Goal: Task Accomplishment & Management: Manage account settings

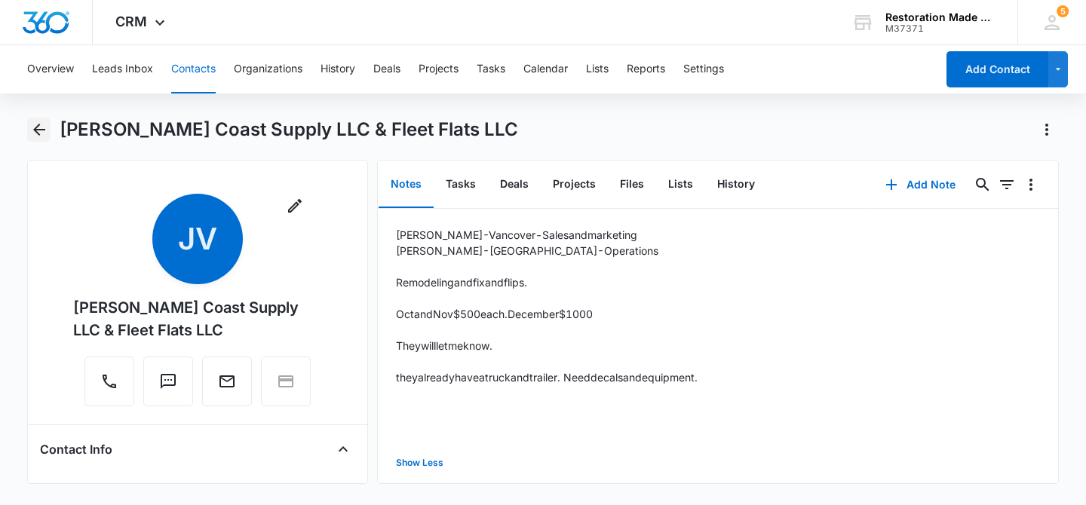
click at [37, 127] on icon "Back" at bounding box center [39, 130] width 12 height 12
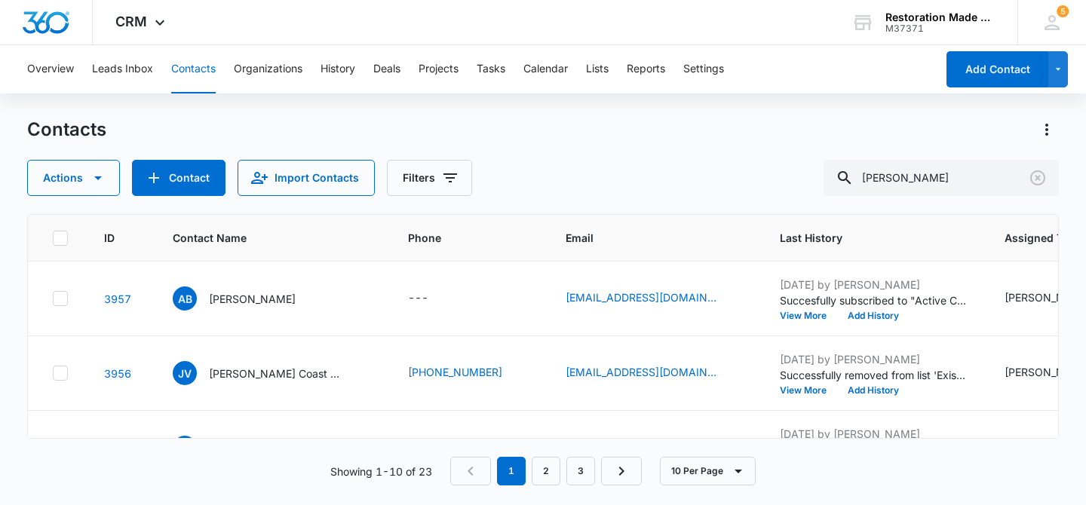
scroll to position [105, 0]
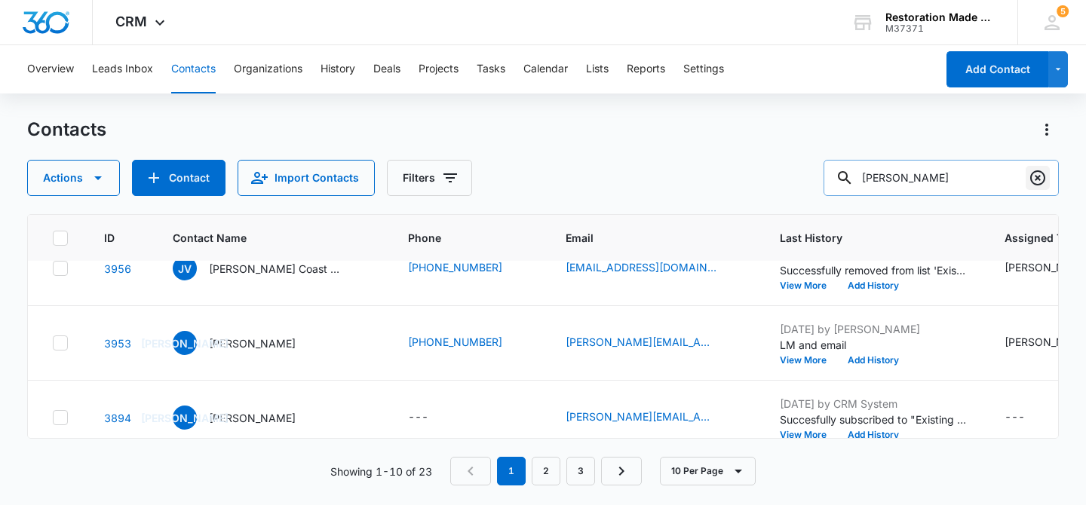
click at [1036, 176] on icon "Clear" at bounding box center [1037, 177] width 15 height 15
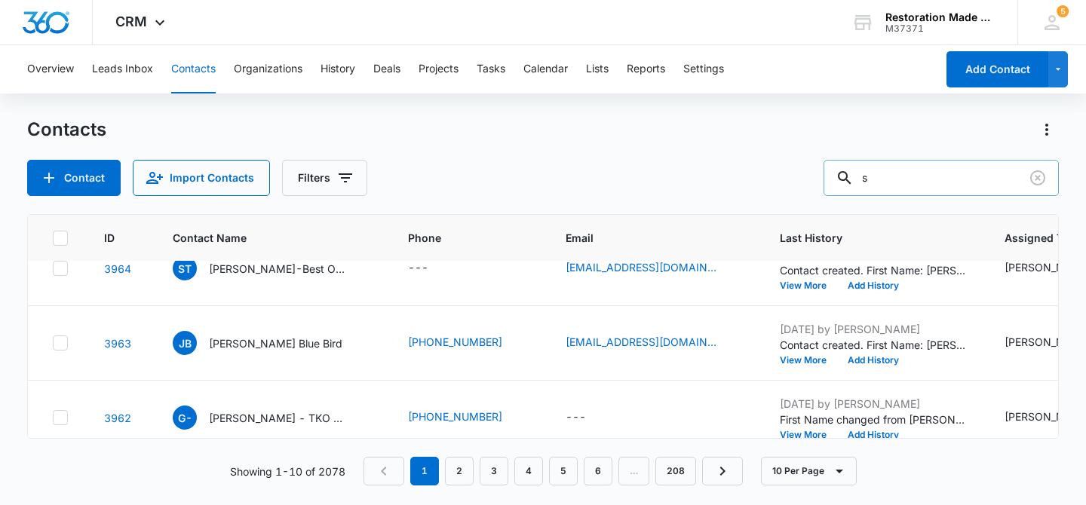
scroll to position [0, 0]
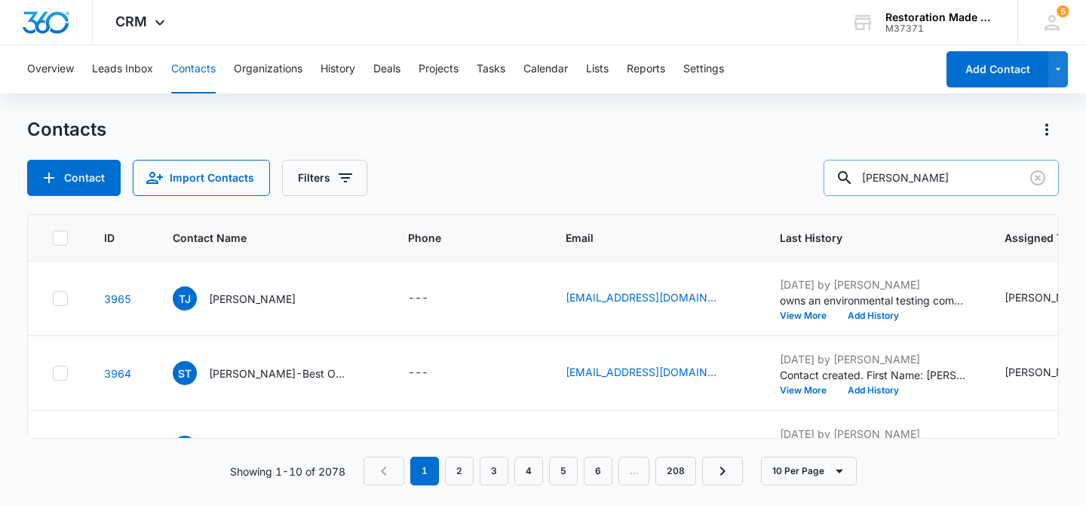
type input "[PERSON_NAME]"
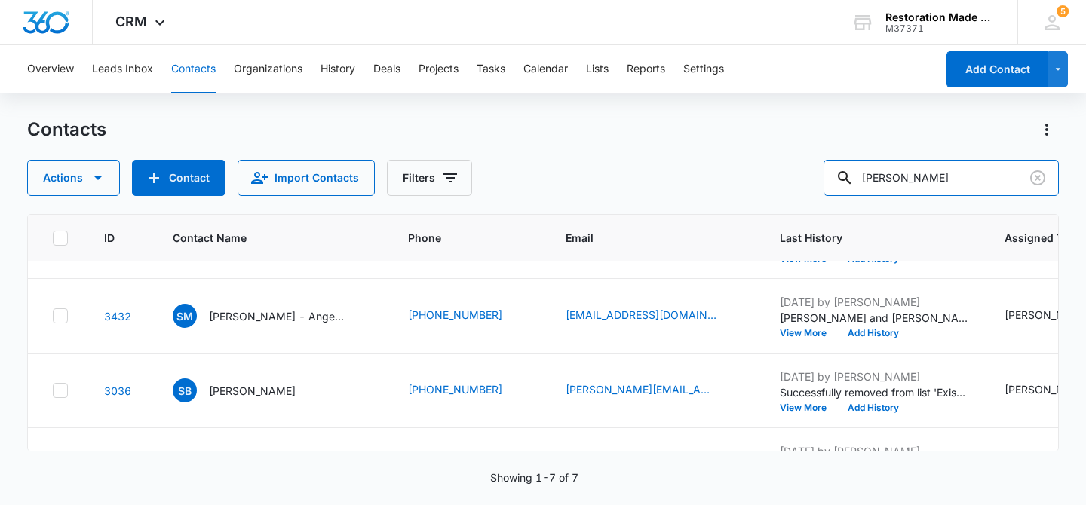
scroll to position [138, 0]
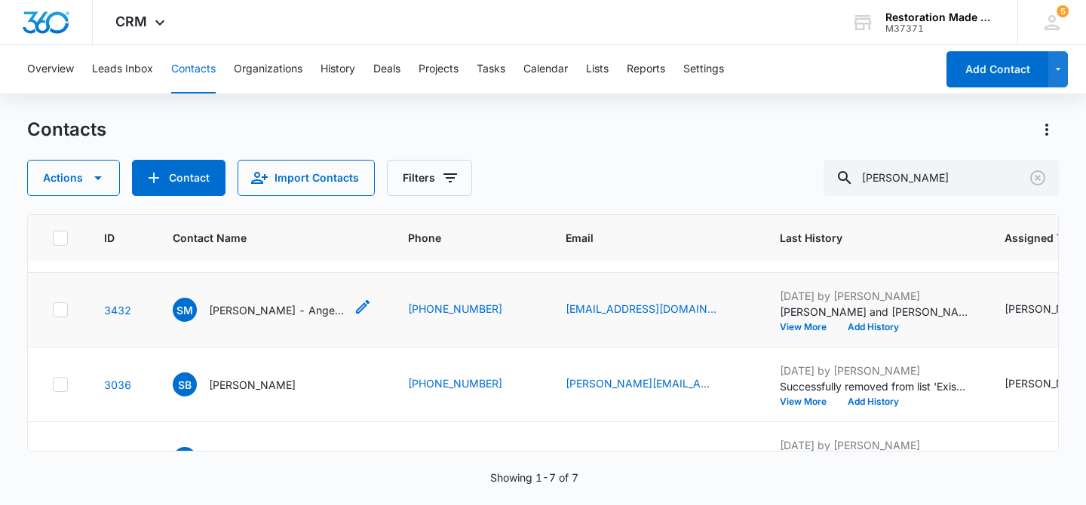
click at [250, 311] on p "[PERSON_NAME] - Angellift Restoration" at bounding box center [277, 310] width 136 height 16
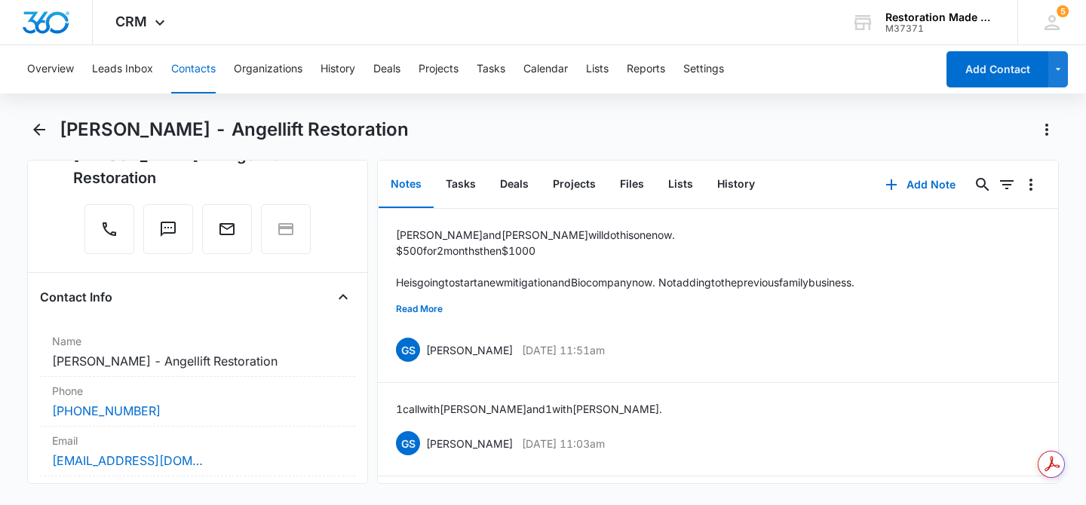
scroll to position [168, 0]
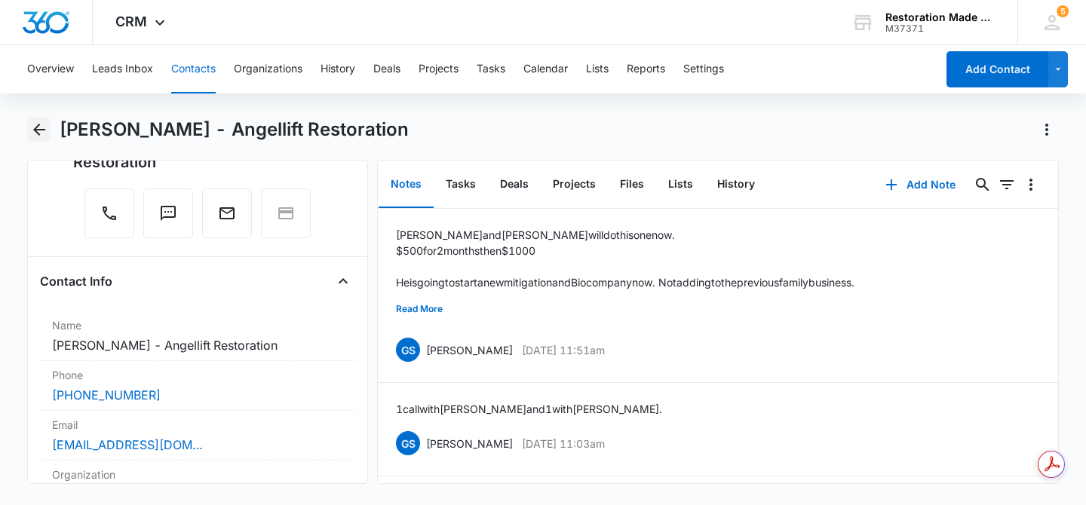
click at [33, 124] on icon "Back" at bounding box center [39, 130] width 18 height 18
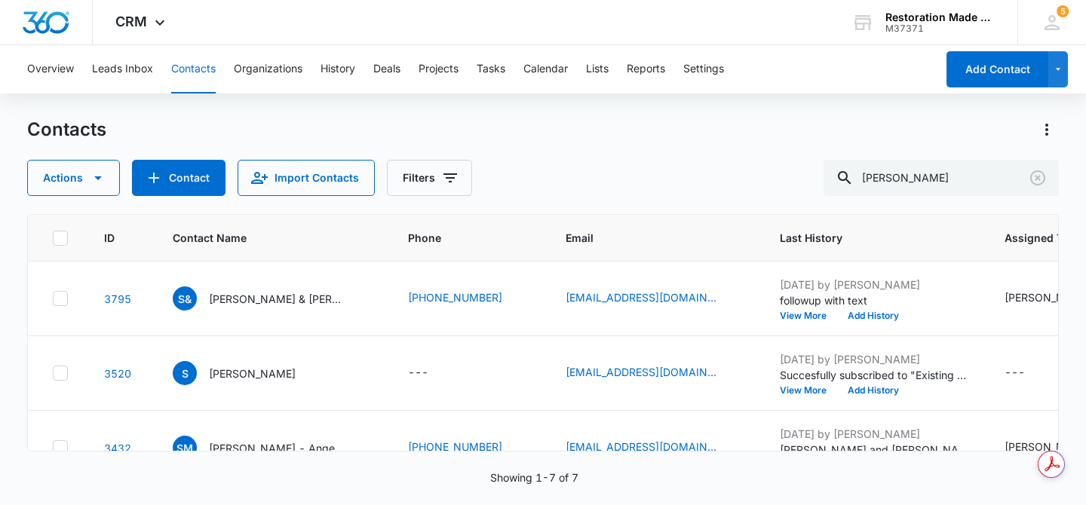
scroll to position [138, 0]
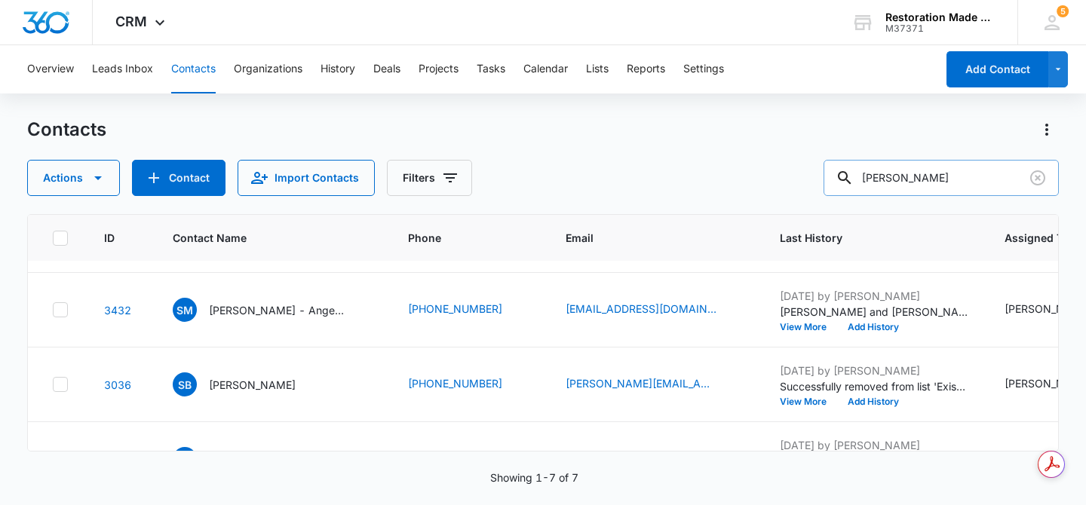
drag, startPoint x: 947, startPoint y: 174, endPoint x: 895, endPoint y: 175, distance: 52.0
click at [895, 175] on input "[PERSON_NAME]" at bounding box center [940, 178] width 235 height 36
type input "jason"
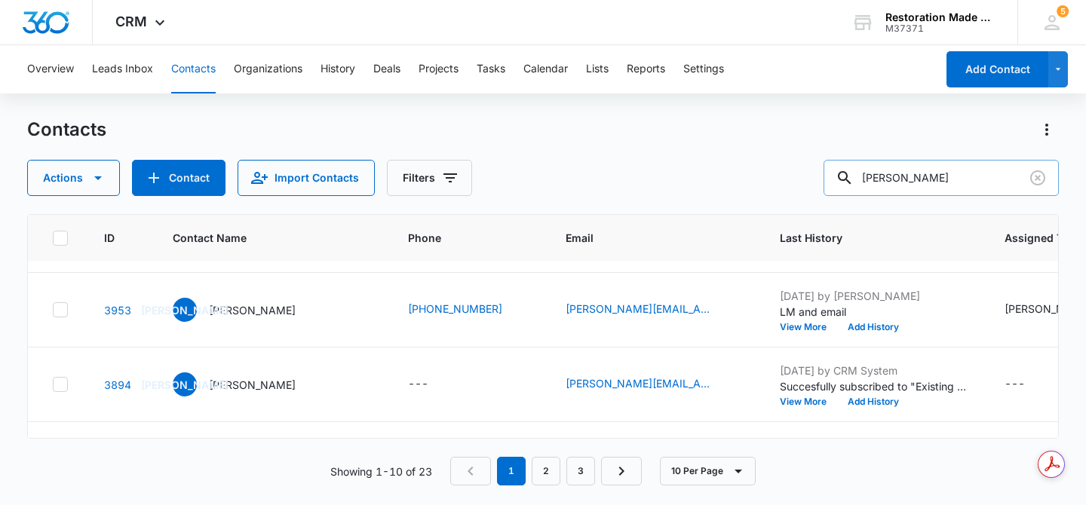
scroll to position [0, 0]
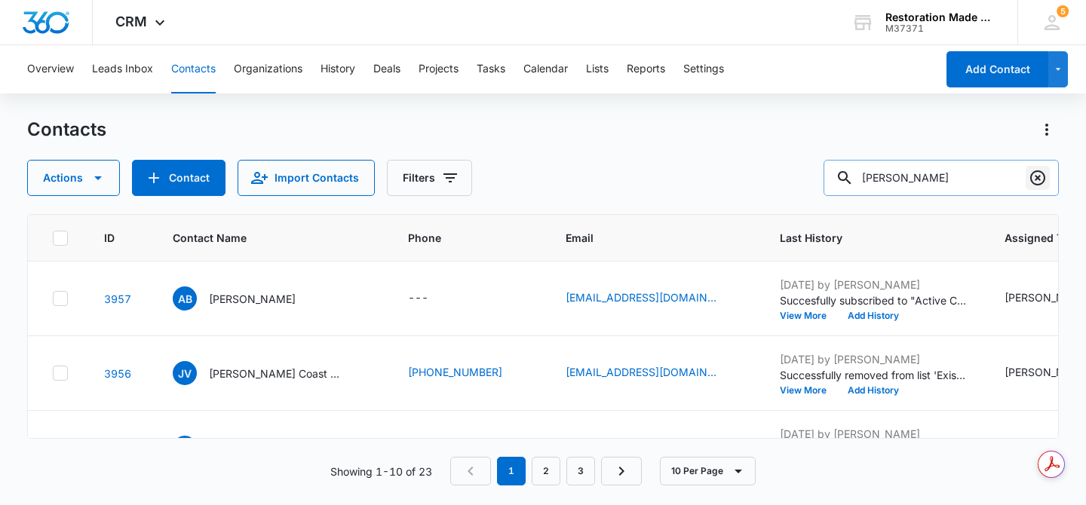
click at [1035, 181] on icon "Clear" at bounding box center [1037, 178] width 18 height 18
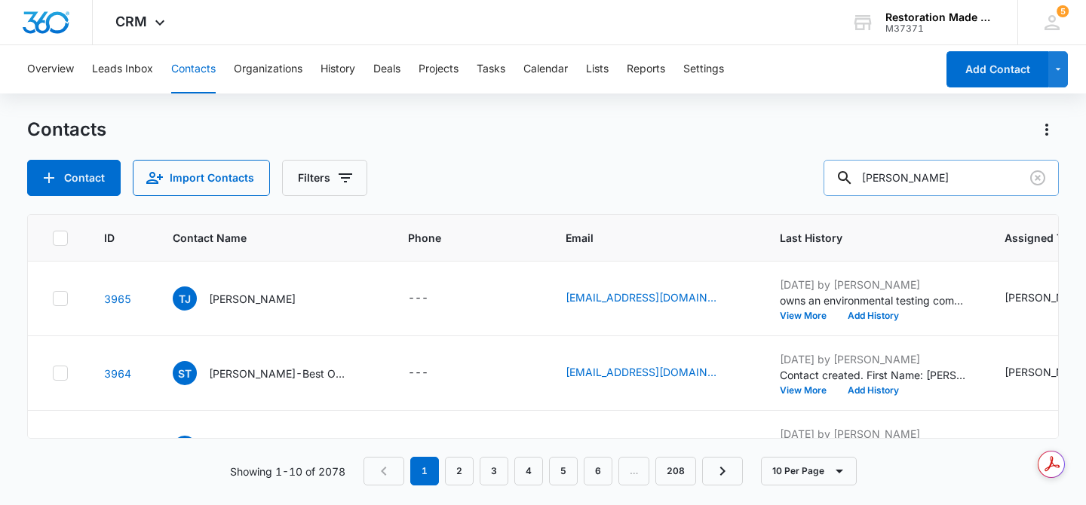
type input "[PERSON_NAME]"
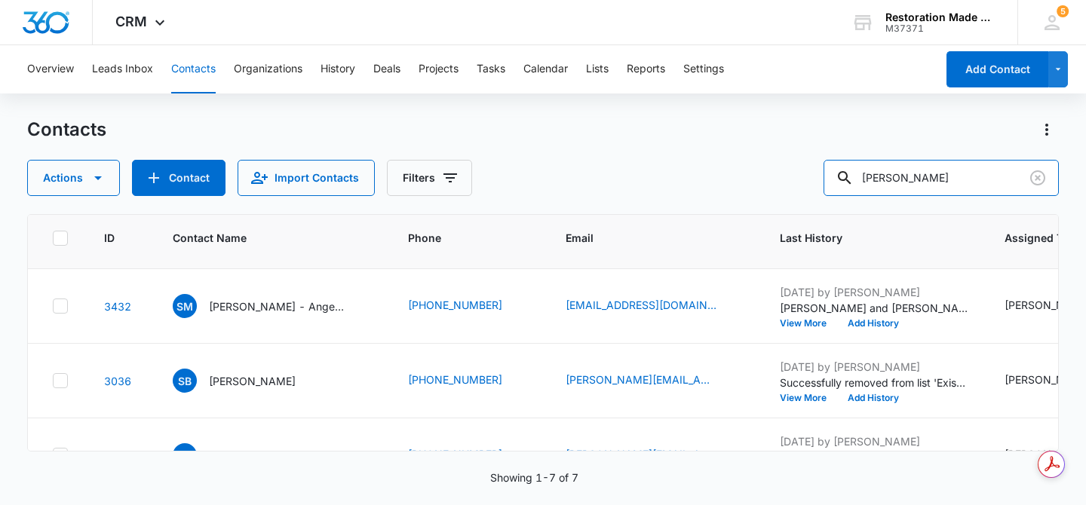
scroll to position [140, 0]
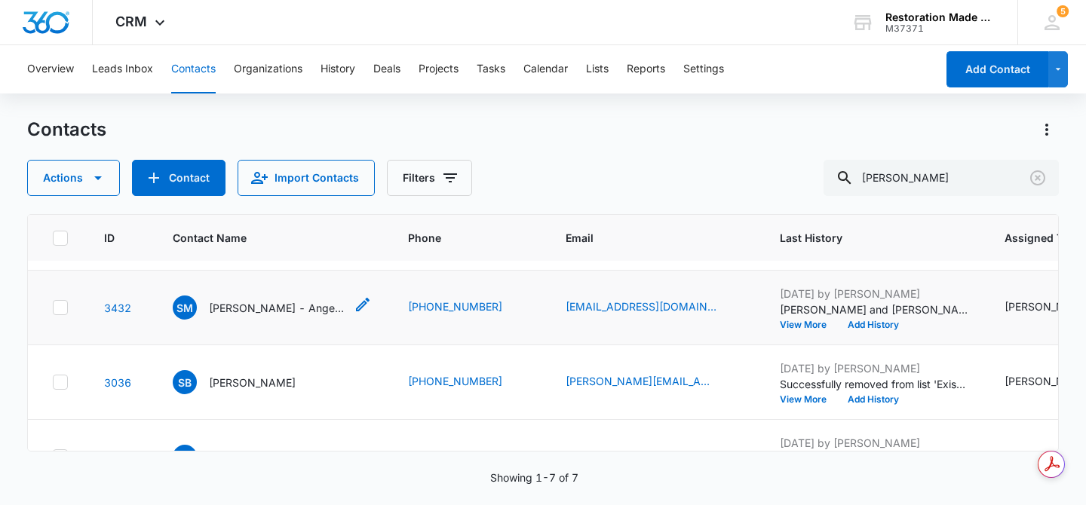
click at [245, 311] on p "[PERSON_NAME] - Angellift Restoration" at bounding box center [277, 308] width 136 height 16
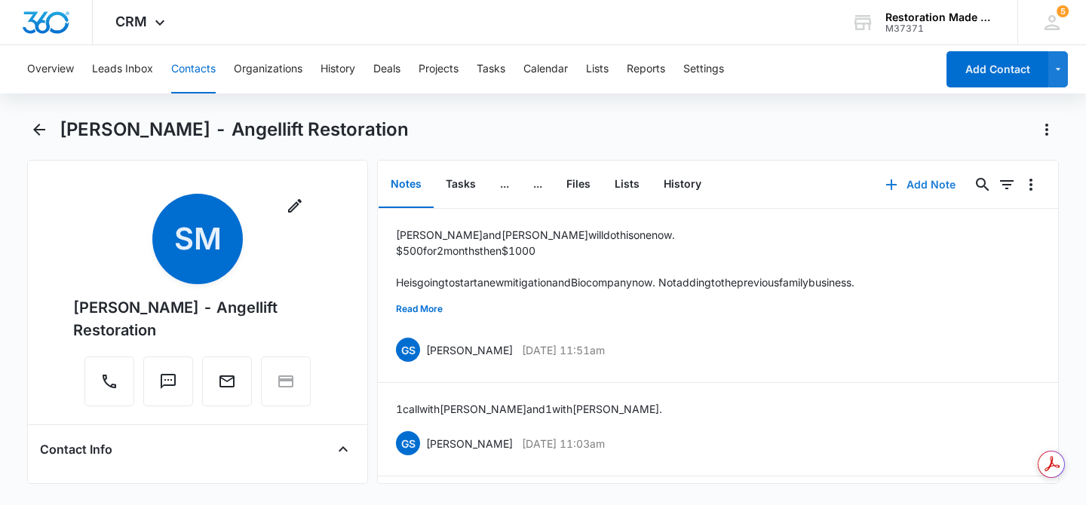
click at [914, 184] on button "Add Note" at bounding box center [920, 185] width 100 height 36
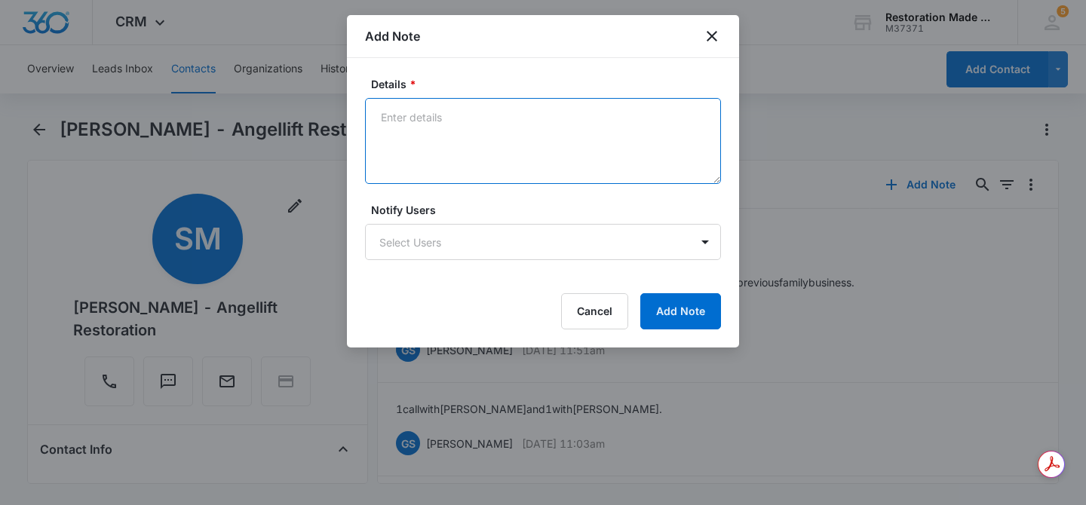
click at [474, 120] on textarea "Details *" at bounding box center [543, 141] width 356 height 86
type textarea "Shawn no showed for our training 10/14 @ 10:00"
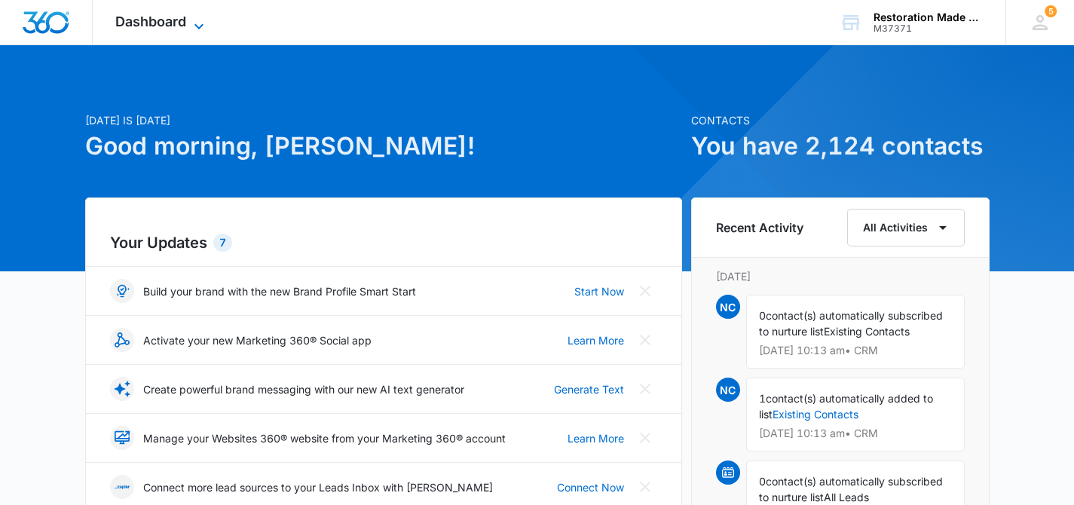
click at [147, 22] on span "Dashboard" at bounding box center [150, 22] width 71 height 16
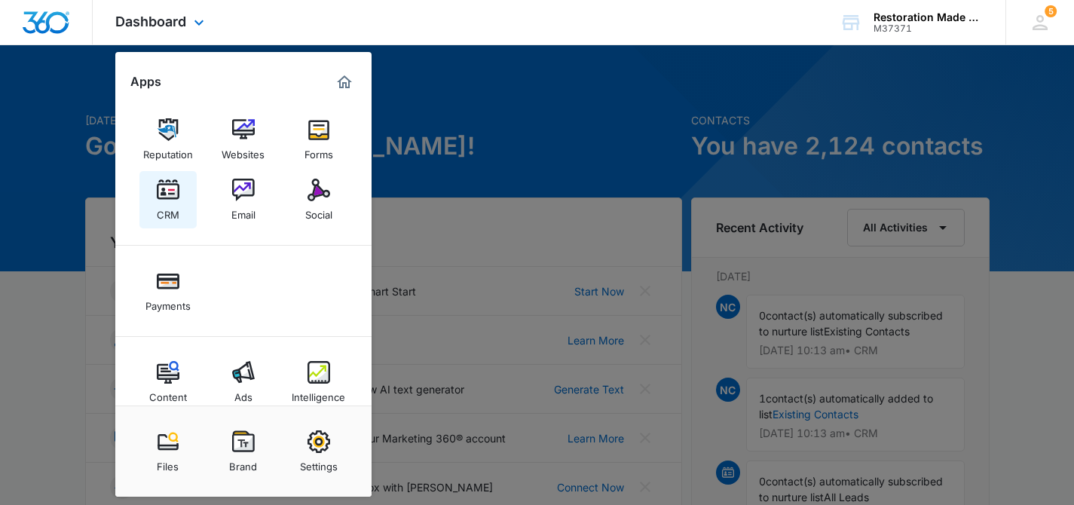
click at [169, 189] on img at bounding box center [168, 190] width 23 height 23
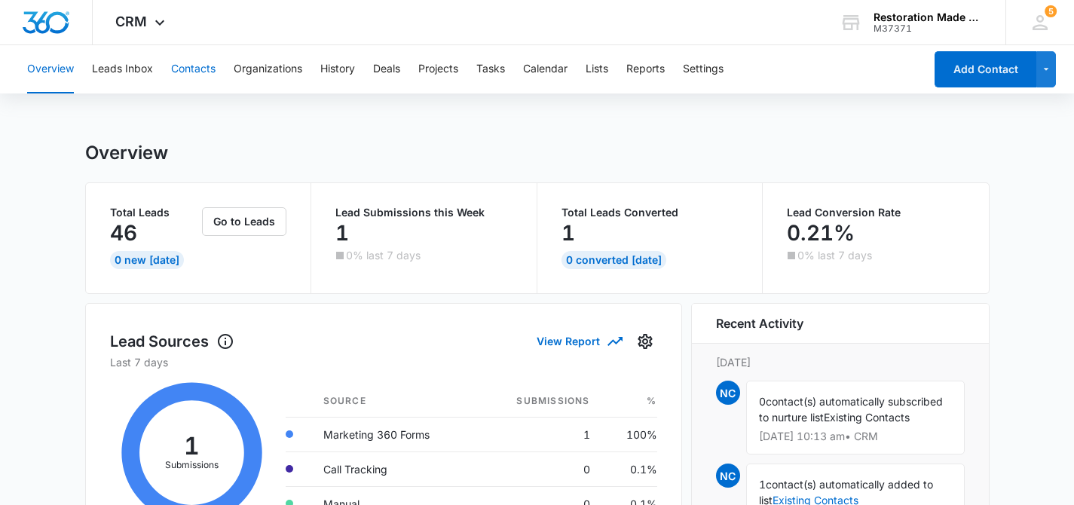
click at [206, 72] on button "Contacts" at bounding box center [193, 69] width 44 height 48
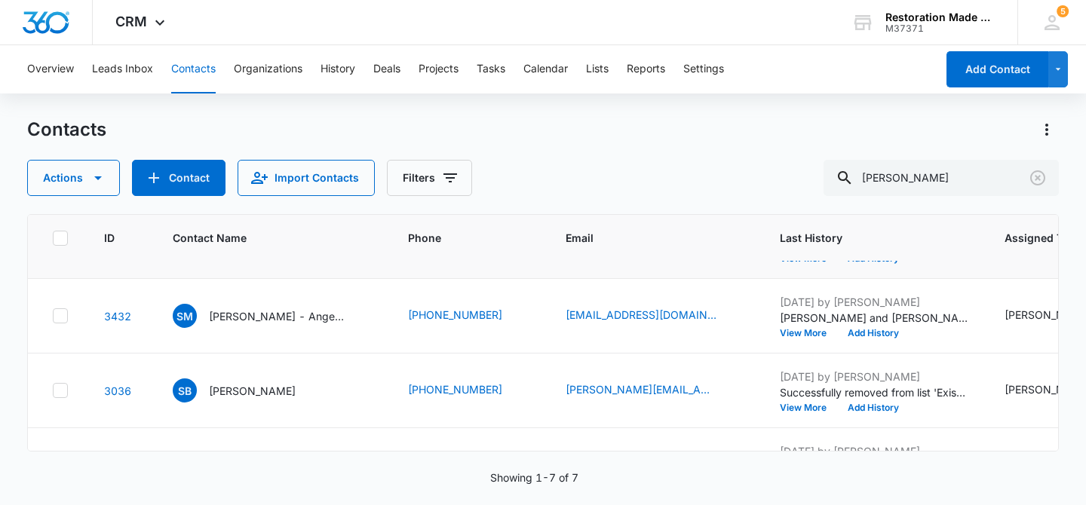
scroll to position [133, 0]
click at [240, 320] on p "[PERSON_NAME] - Angellift Restoration" at bounding box center [277, 316] width 136 height 16
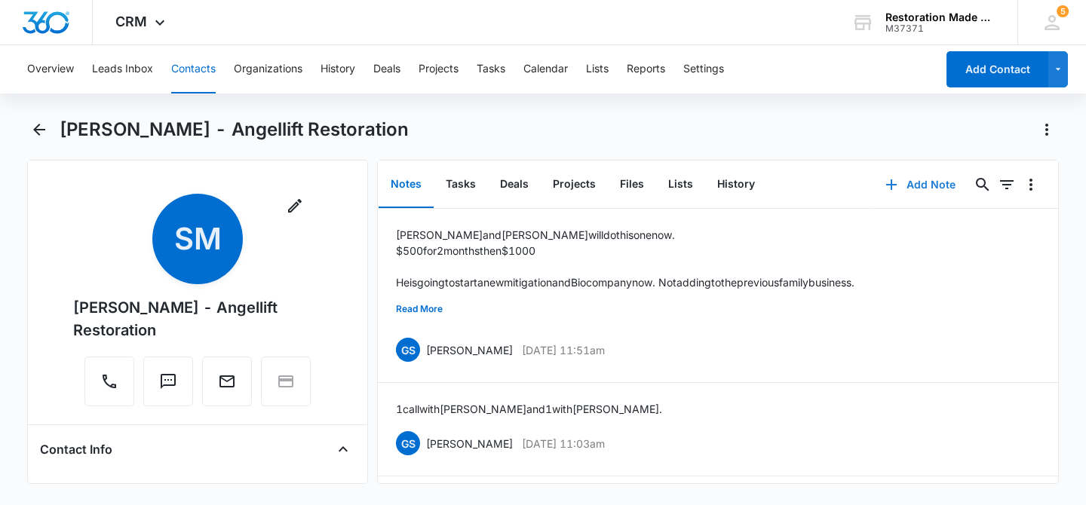
click at [923, 180] on button "Add Note" at bounding box center [920, 185] width 100 height 36
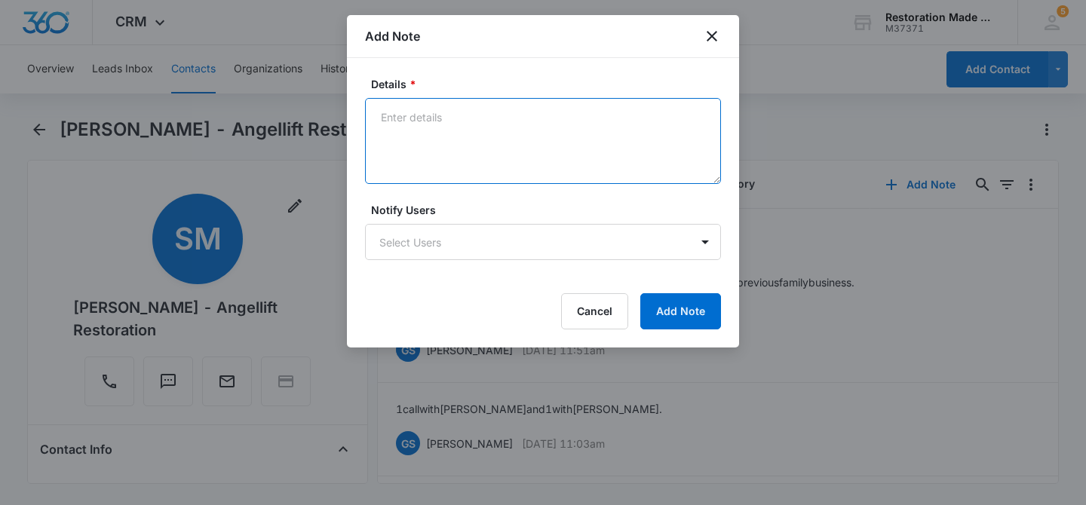
click at [612, 147] on textarea "Details *" at bounding box center [543, 141] width 356 height 86
type textarea "[PERSON_NAME] no showed for our 10/14 Zoom @ 10:00. I called and left a message…"
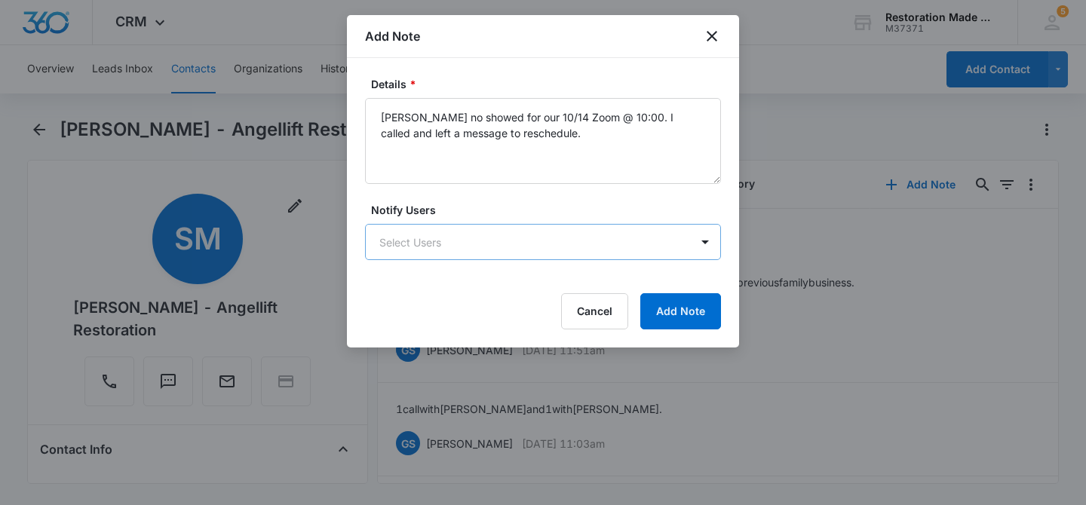
click at [665, 238] on body "CRM Apps Reputation Websites Forms CRM Email Social Payments Content Ads Intell…" at bounding box center [543, 252] width 1086 height 505
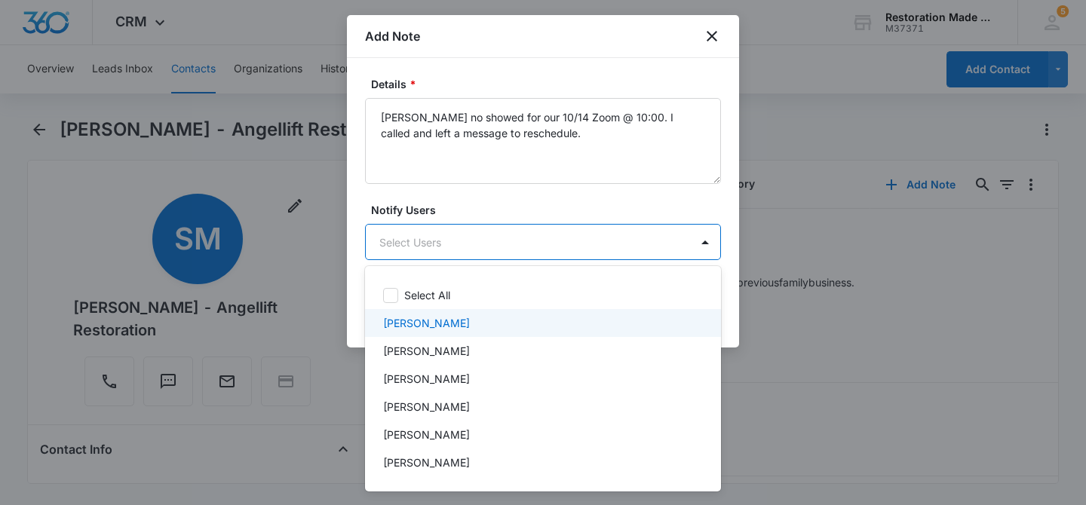
click at [458, 323] on div "[PERSON_NAME]" at bounding box center [541, 323] width 317 height 16
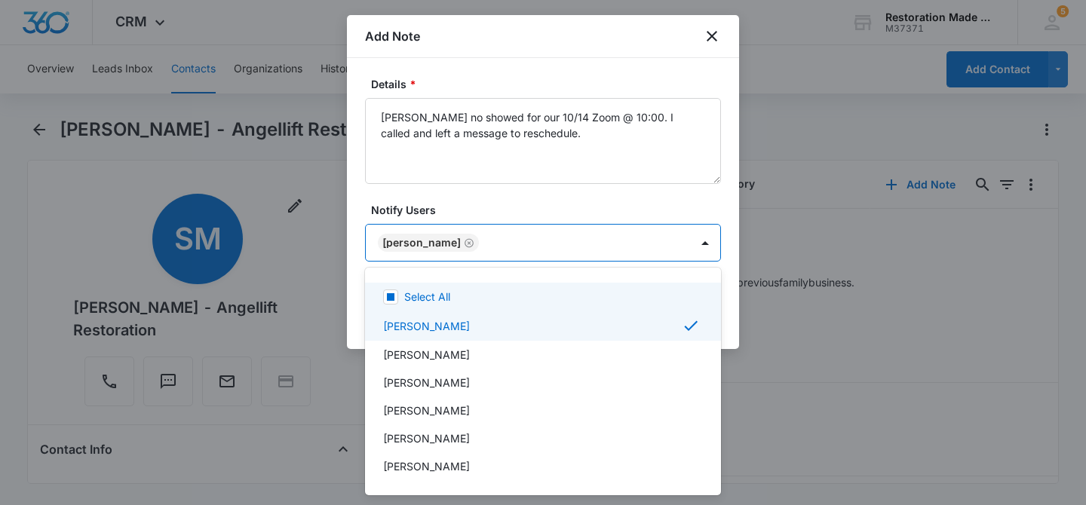
click at [737, 259] on div at bounding box center [543, 252] width 1086 height 505
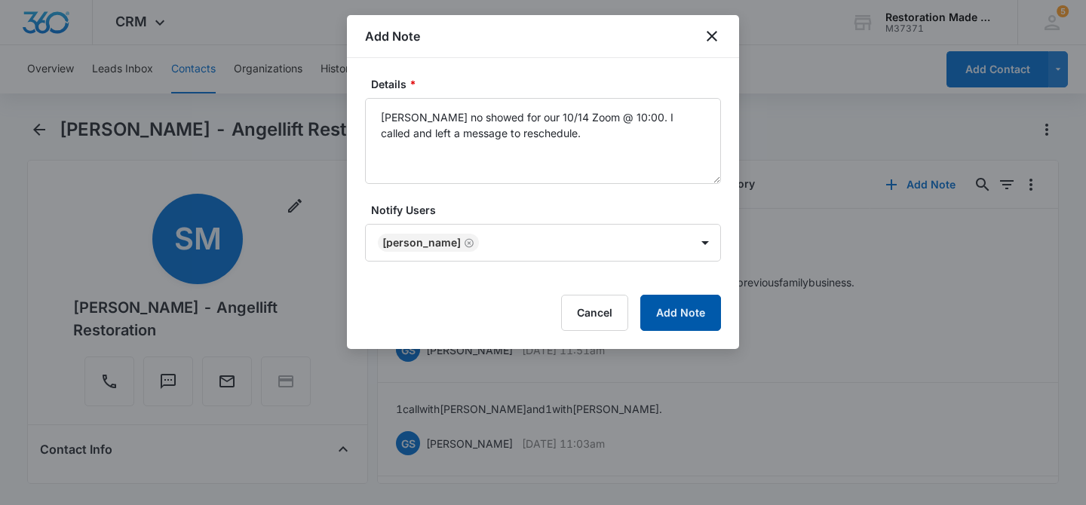
click at [693, 303] on button "Add Note" at bounding box center [680, 313] width 81 height 36
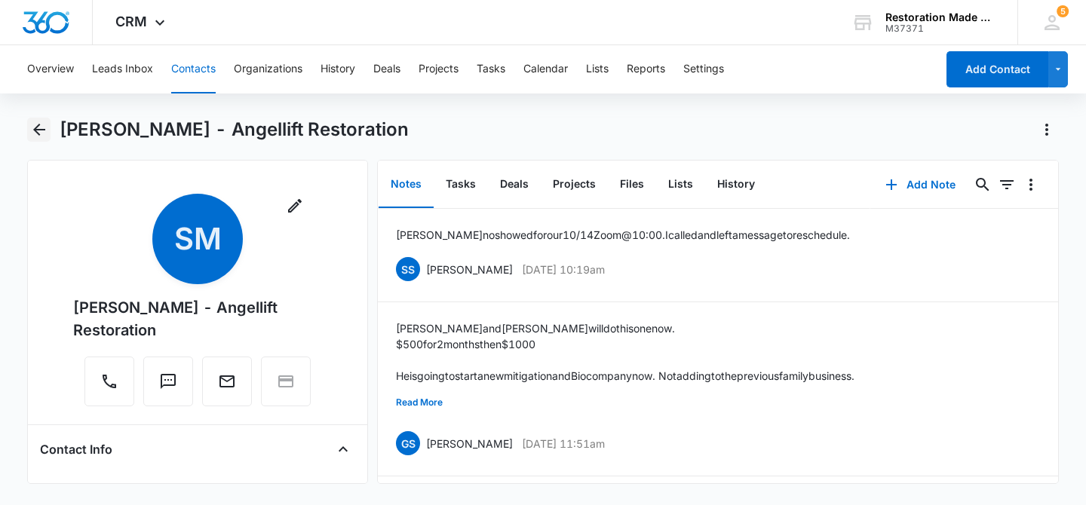
click at [35, 128] on icon "Back" at bounding box center [39, 130] width 18 height 18
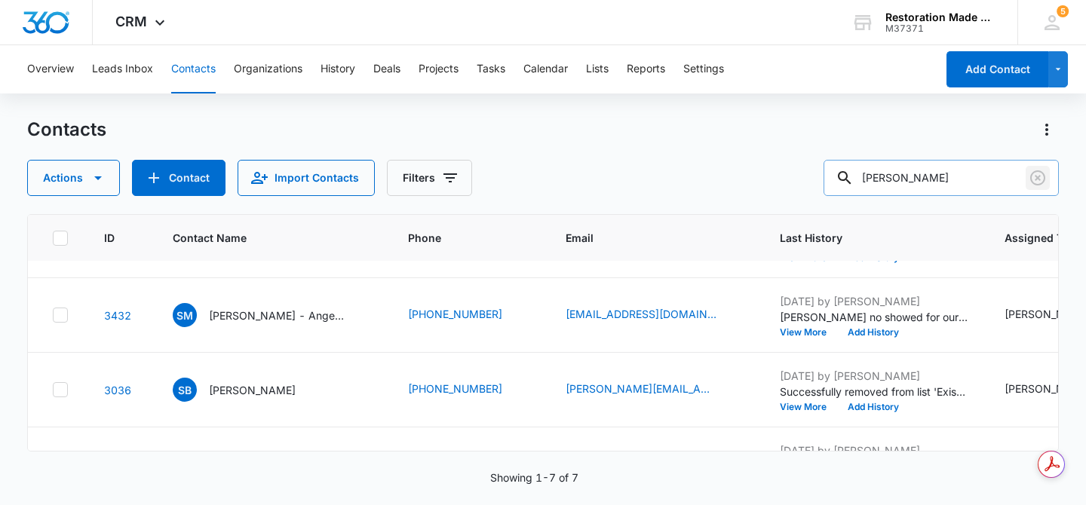
click at [1041, 181] on icon "Clear" at bounding box center [1037, 178] width 18 height 18
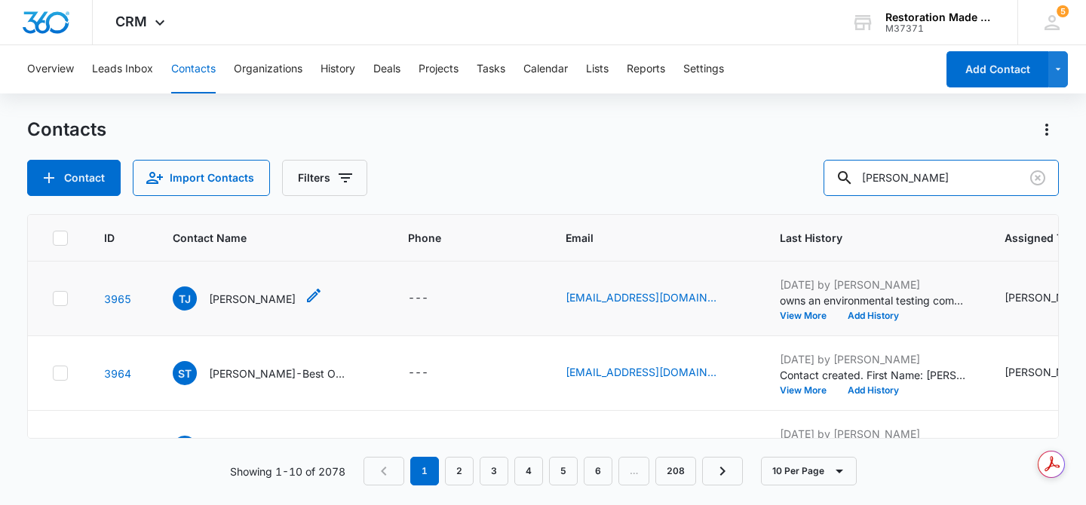
type input "[PERSON_NAME]"
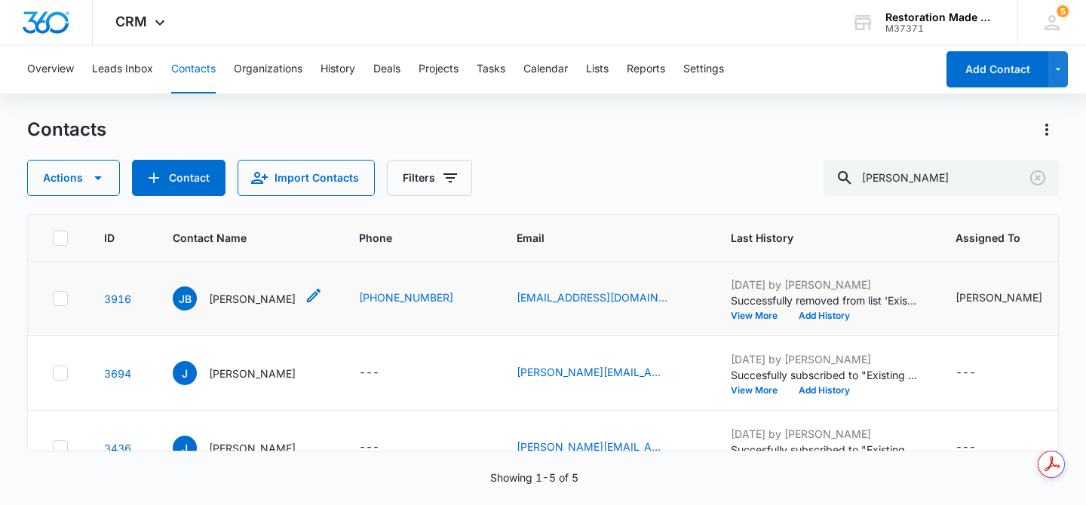
click at [228, 296] on p "[PERSON_NAME]" at bounding box center [252, 299] width 87 height 16
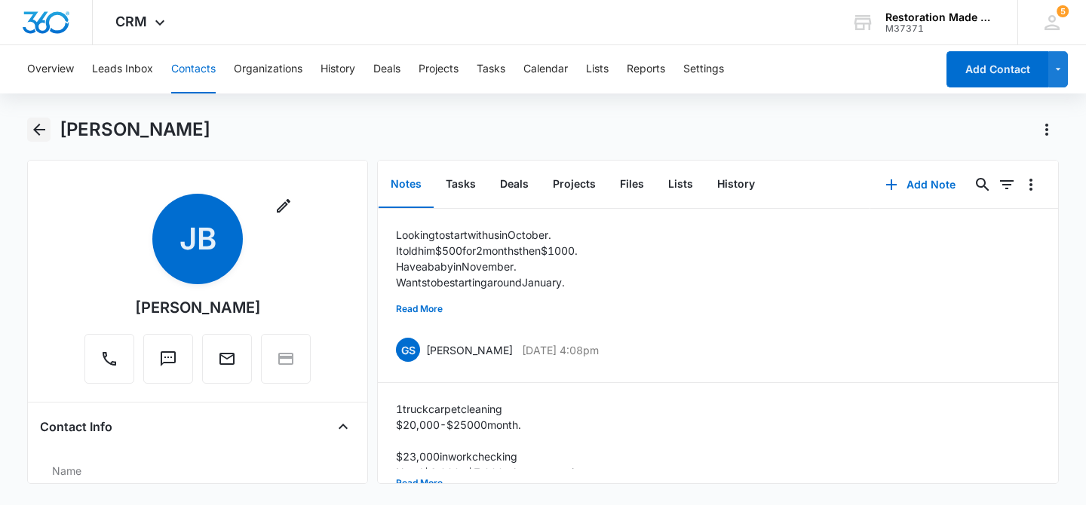
click at [38, 129] on icon "Back" at bounding box center [39, 130] width 12 height 12
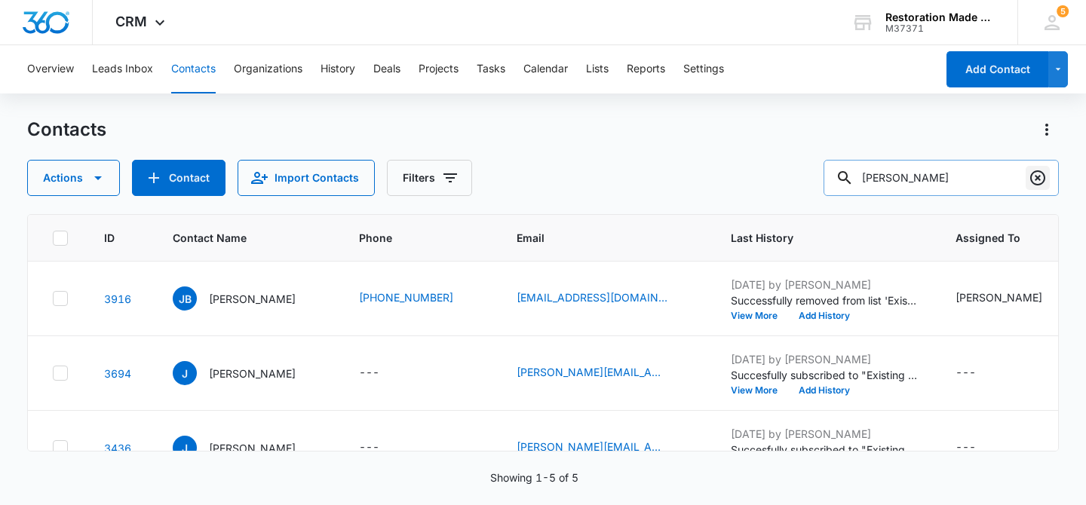
click at [1040, 178] on icon "Clear" at bounding box center [1037, 178] width 18 height 18
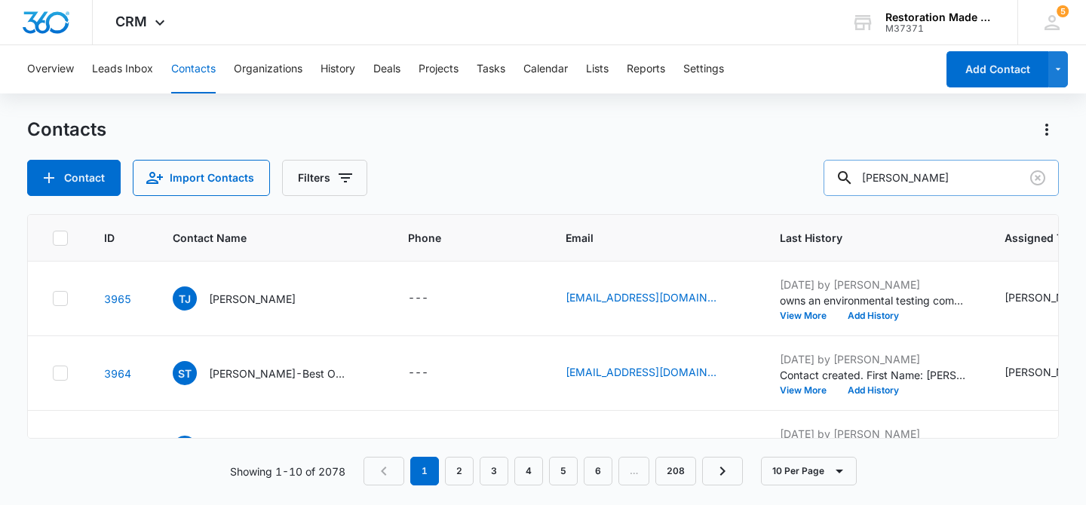
type input "[PERSON_NAME]"
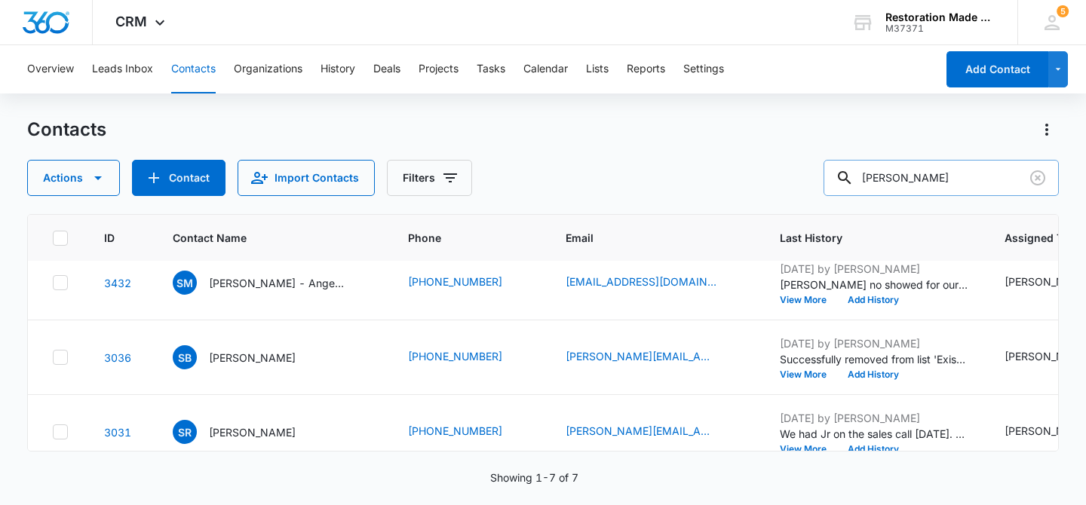
scroll to position [167, 0]
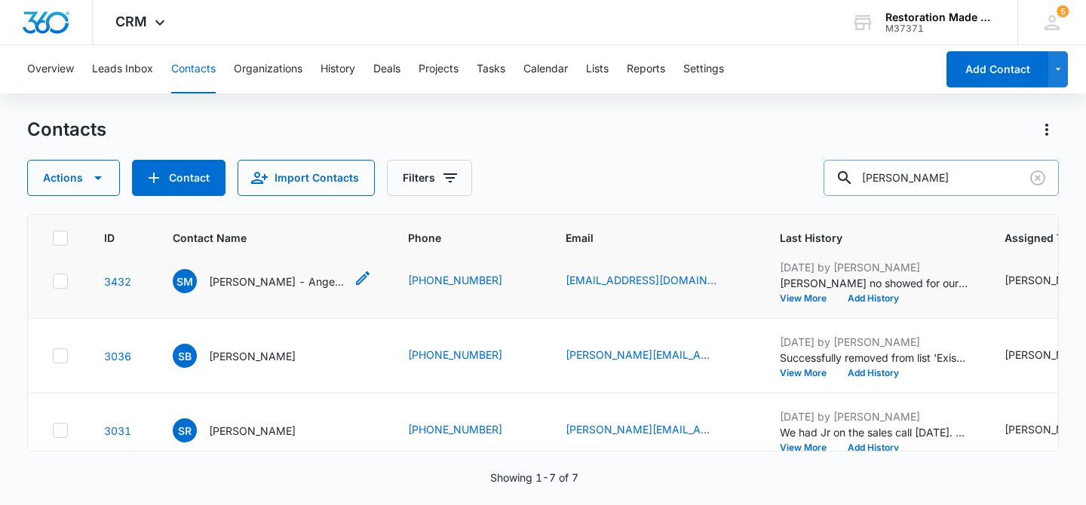
click at [251, 277] on p "[PERSON_NAME] - Angellift Restoration" at bounding box center [277, 282] width 136 height 16
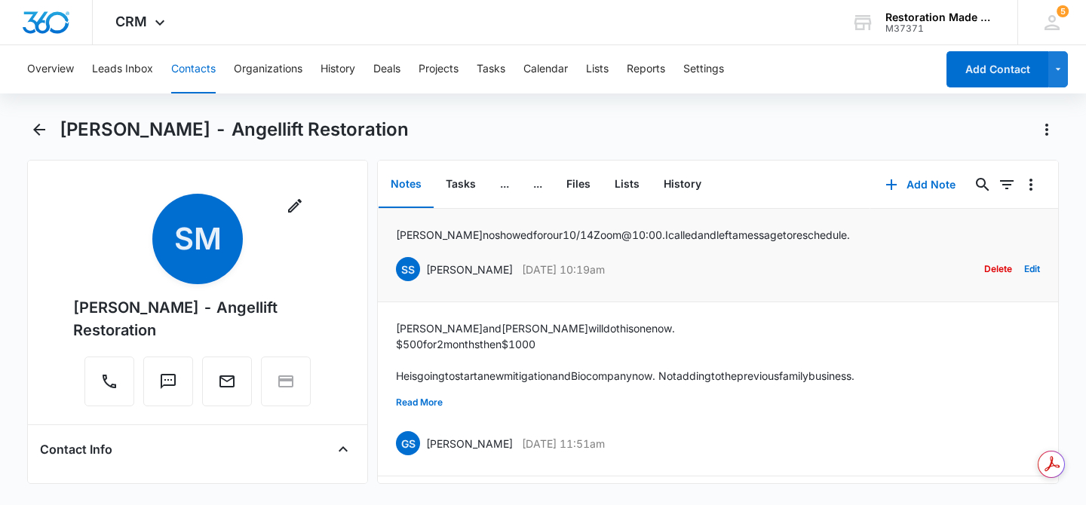
click at [988, 267] on button "Delete" at bounding box center [998, 269] width 28 height 29
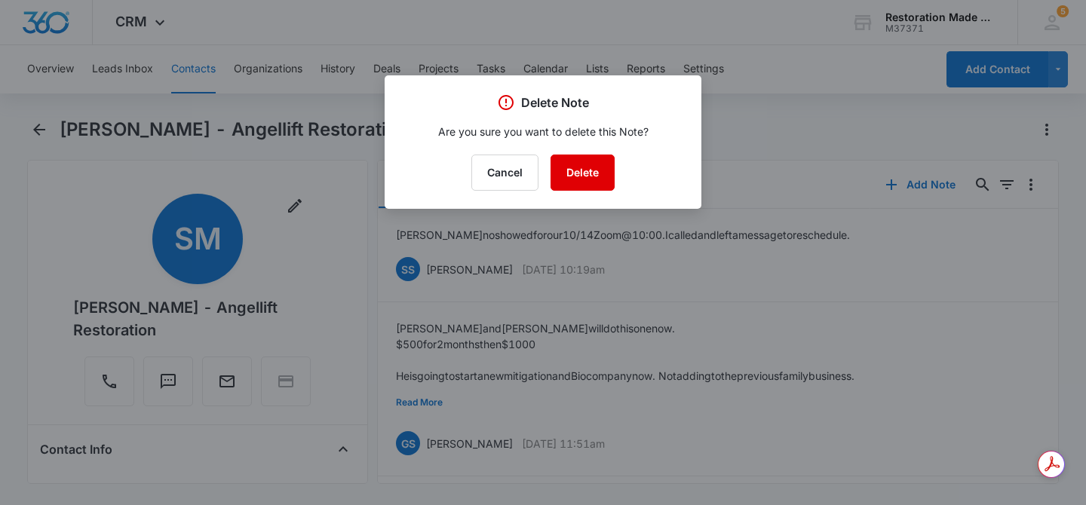
click at [590, 170] on button "Delete" at bounding box center [582, 173] width 64 height 36
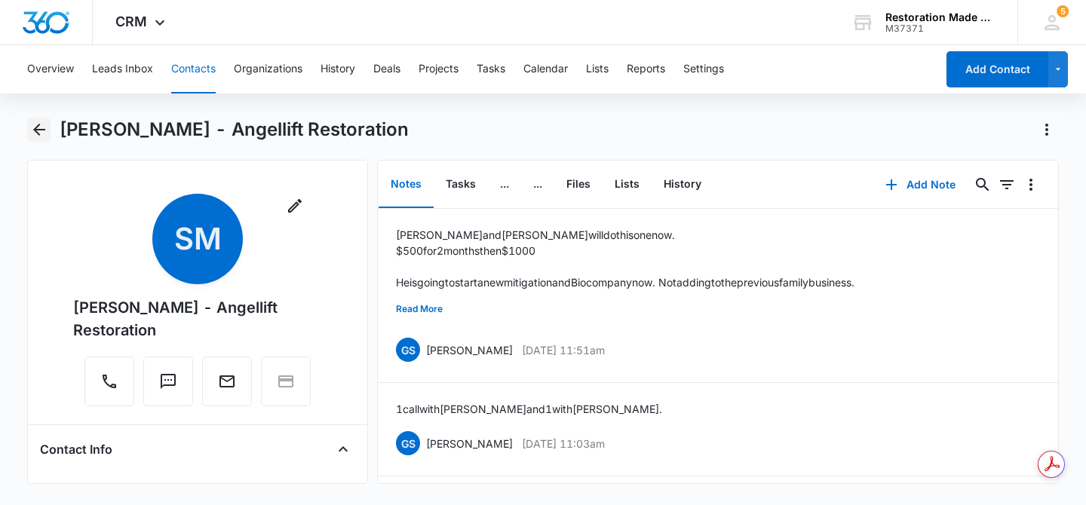
click at [35, 129] on icon "Back" at bounding box center [39, 130] width 12 height 12
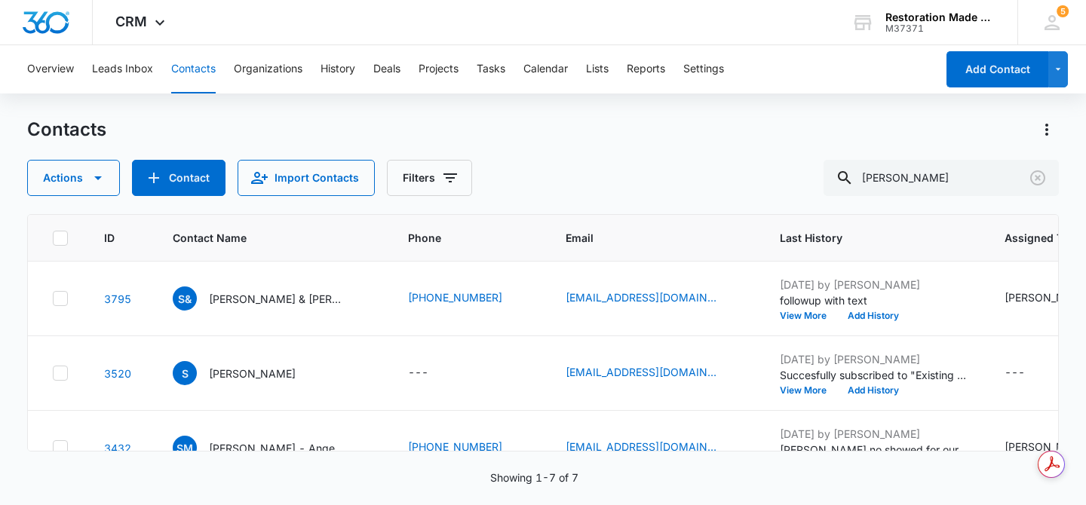
scroll to position [167, 0]
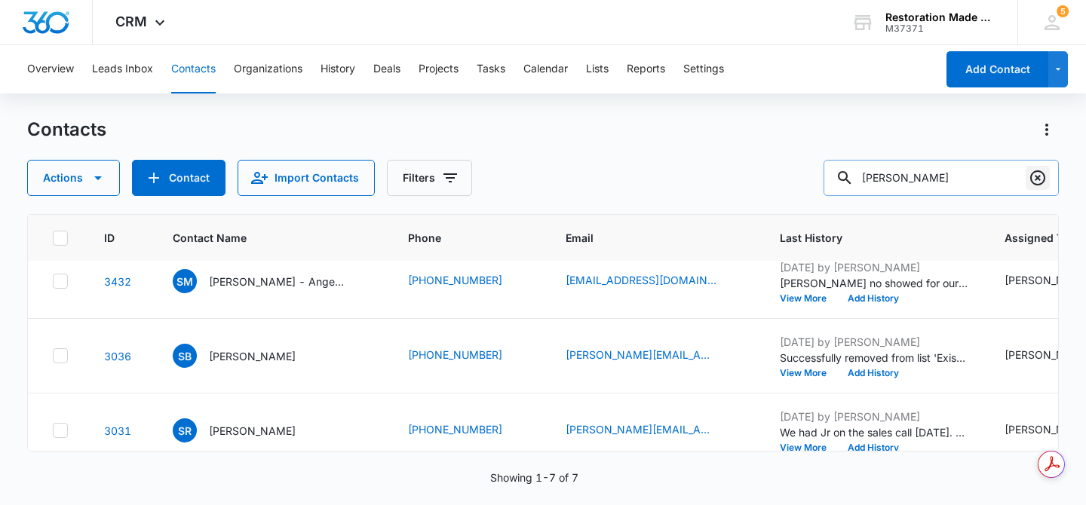
click at [1038, 181] on icon "Clear" at bounding box center [1037, 178] width 18 height 18
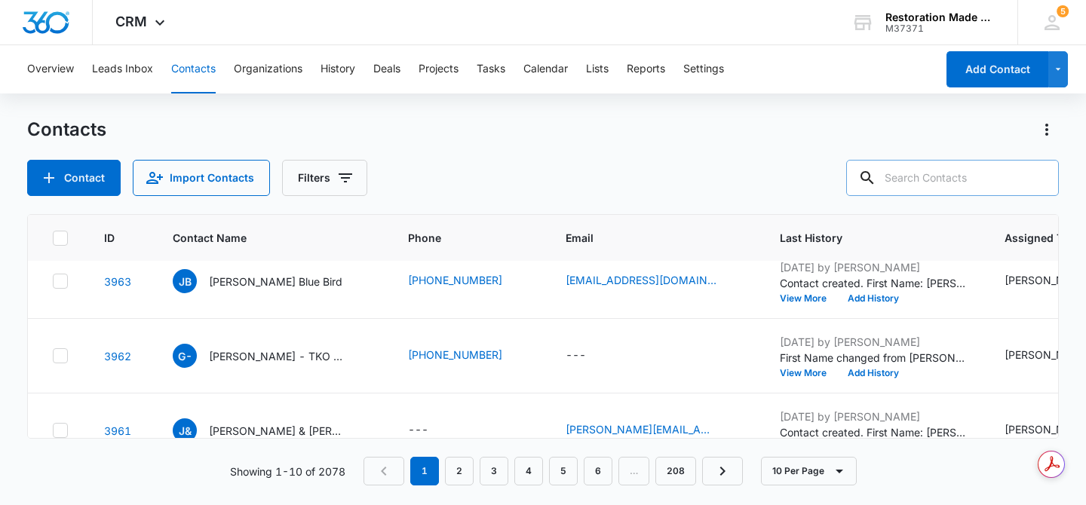
scroll to position [0, 0]
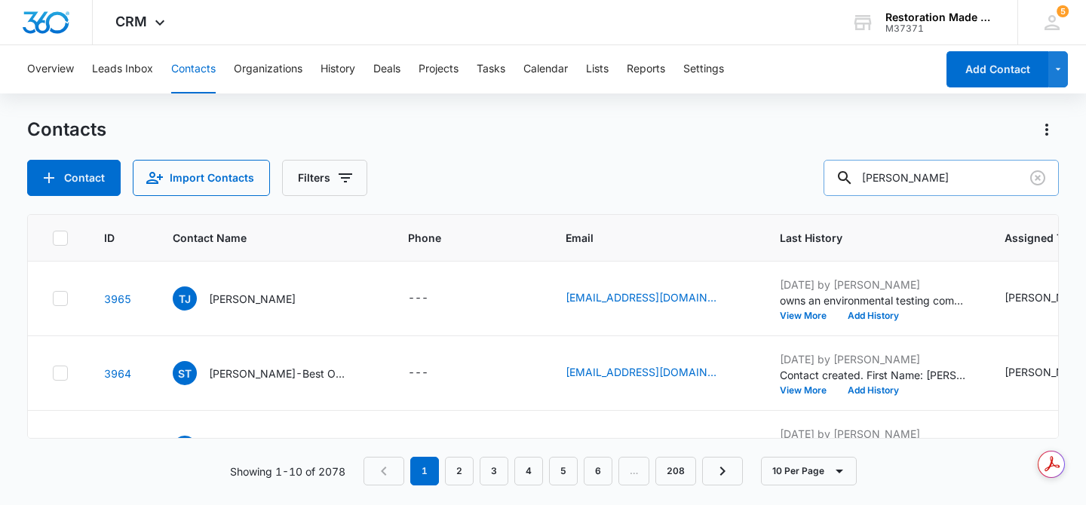
type input "[PERSON_NAME]"
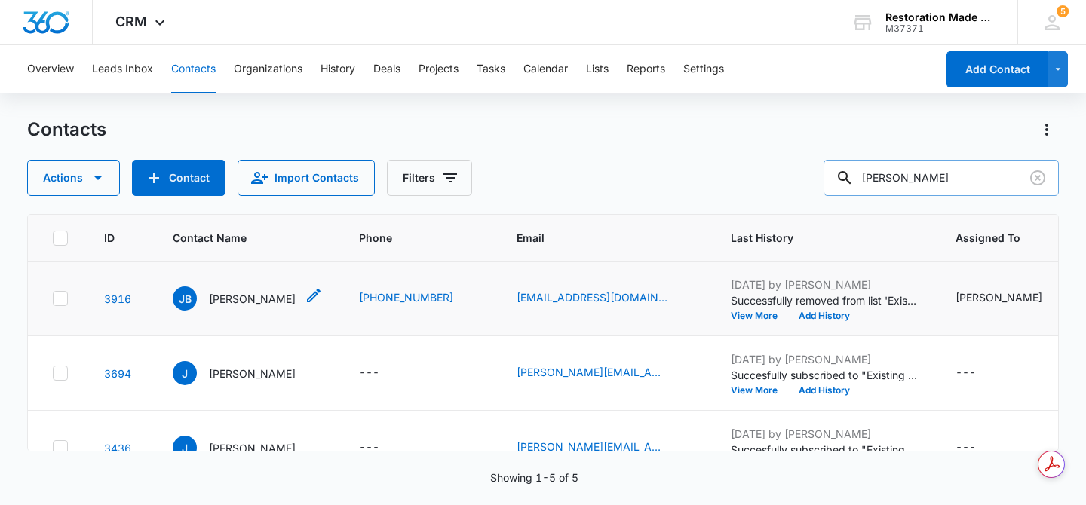
click at [256, 295] on p "[PERSON_NAME]" at bounding box center [252, 299] width 87 height 16
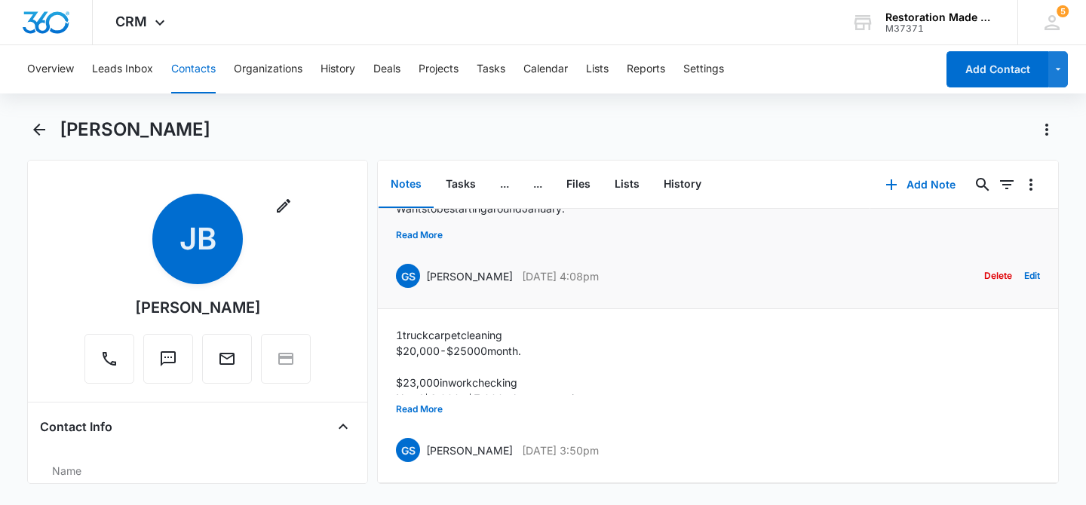
scroll to position [85, 0]
